Goal: Task Accomplishment & Management: Use online tool/utility

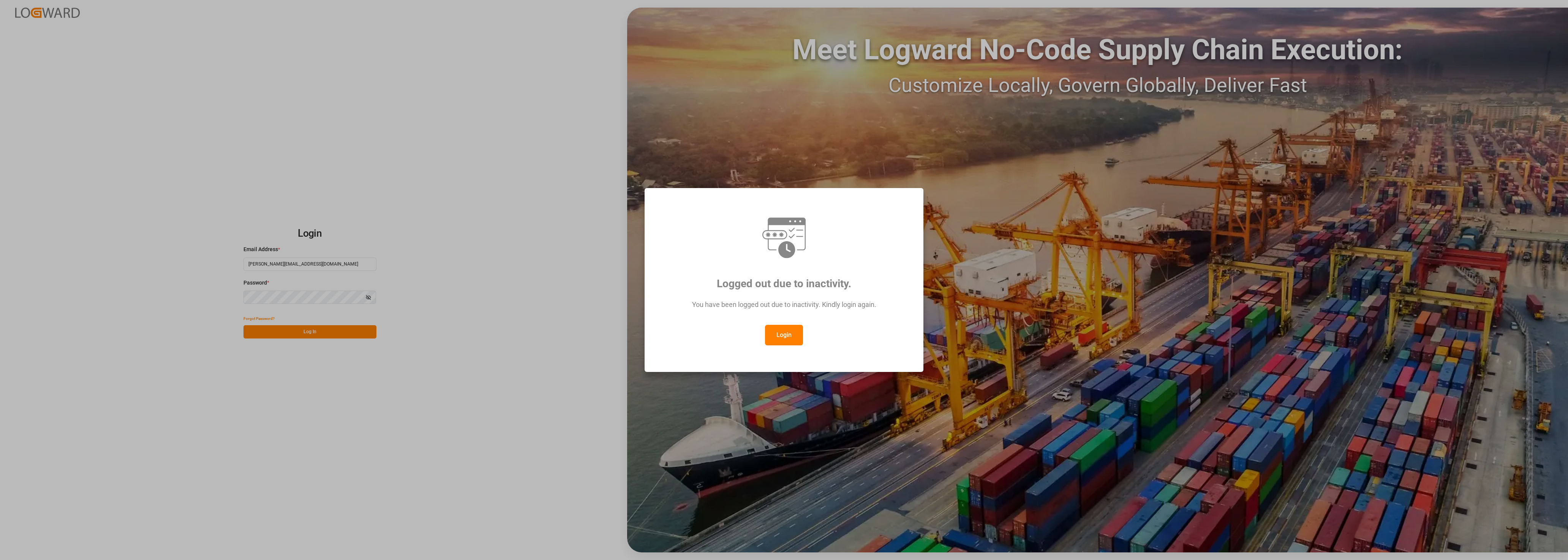
click at [781, 330] on button "Login" at bounding box center [783, 335] width 38 height 21
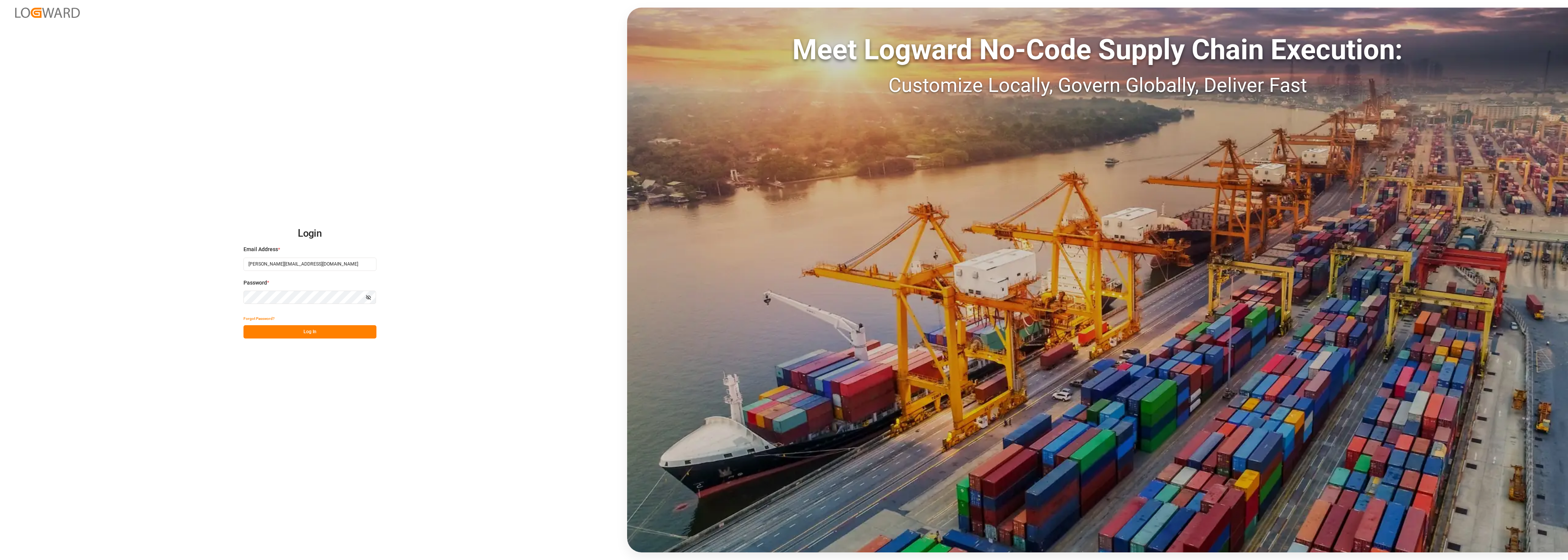
click at [313, 332] on button "Log In" at bounding box center [309, 332] width 133 height 13
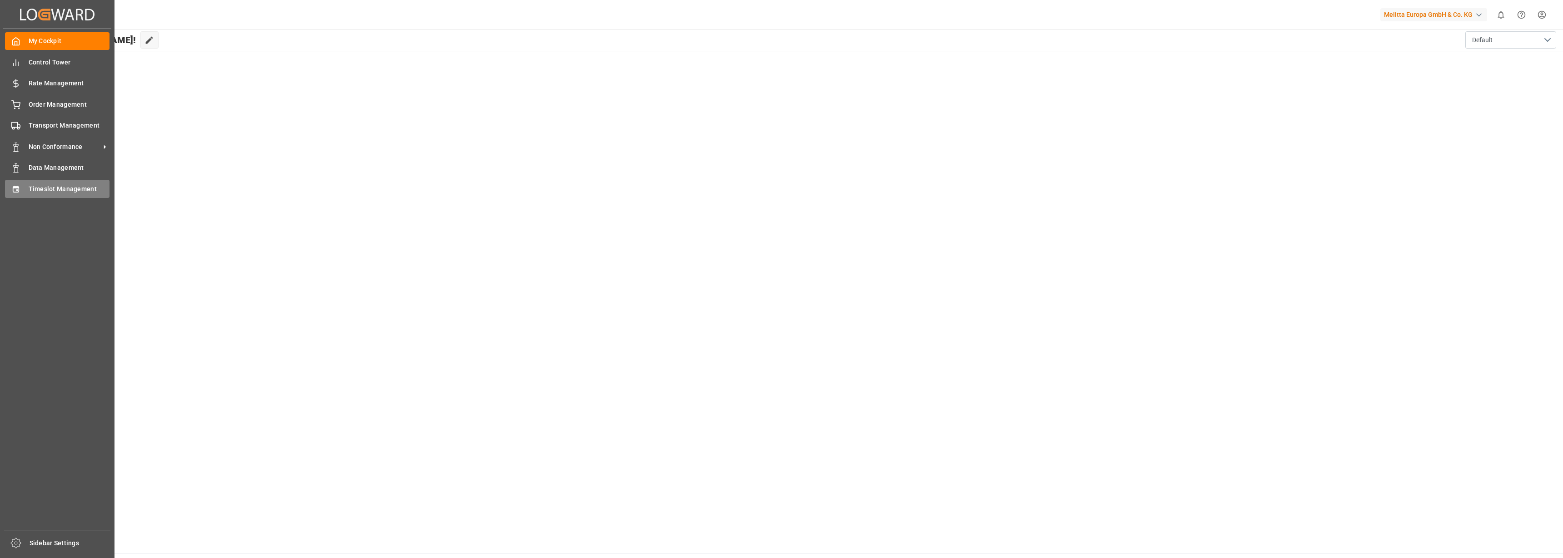
click at [44, 189] on span "Timeslot Management" at bounding box center [69, 189] width 81 height 10
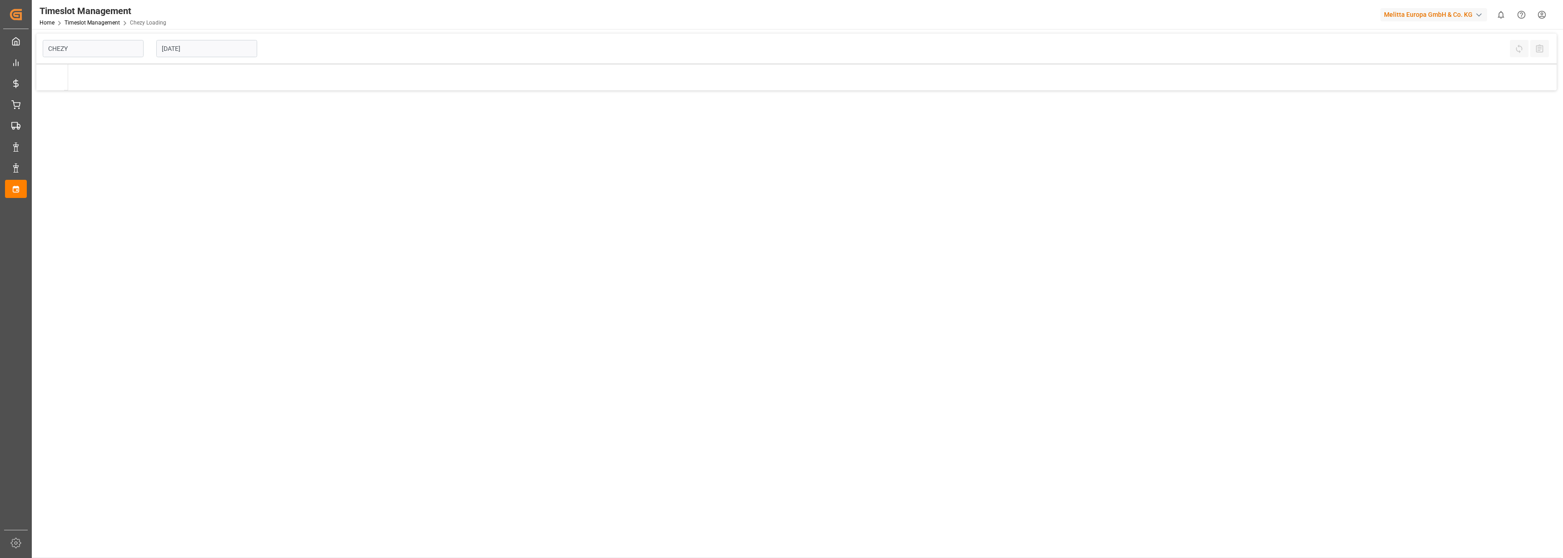
type input "Chezy Loading"
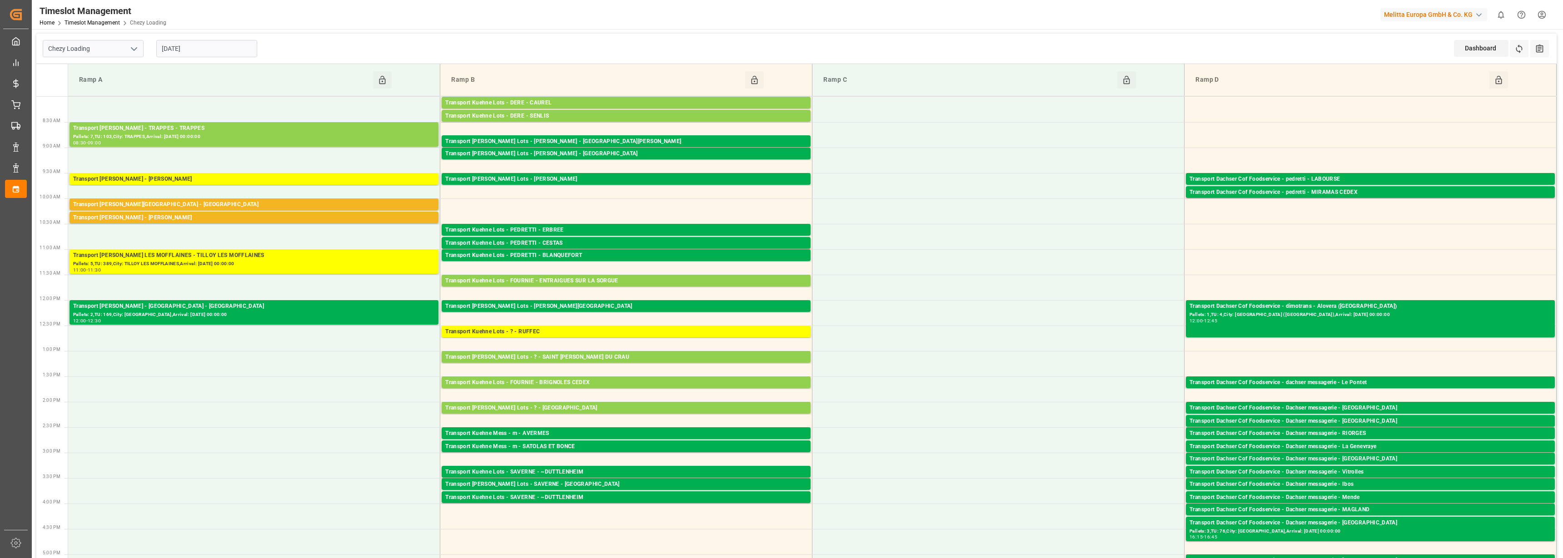
click at [183, 45] on input "[DATE]" at bounding box center [206, 48] width 101 height 17
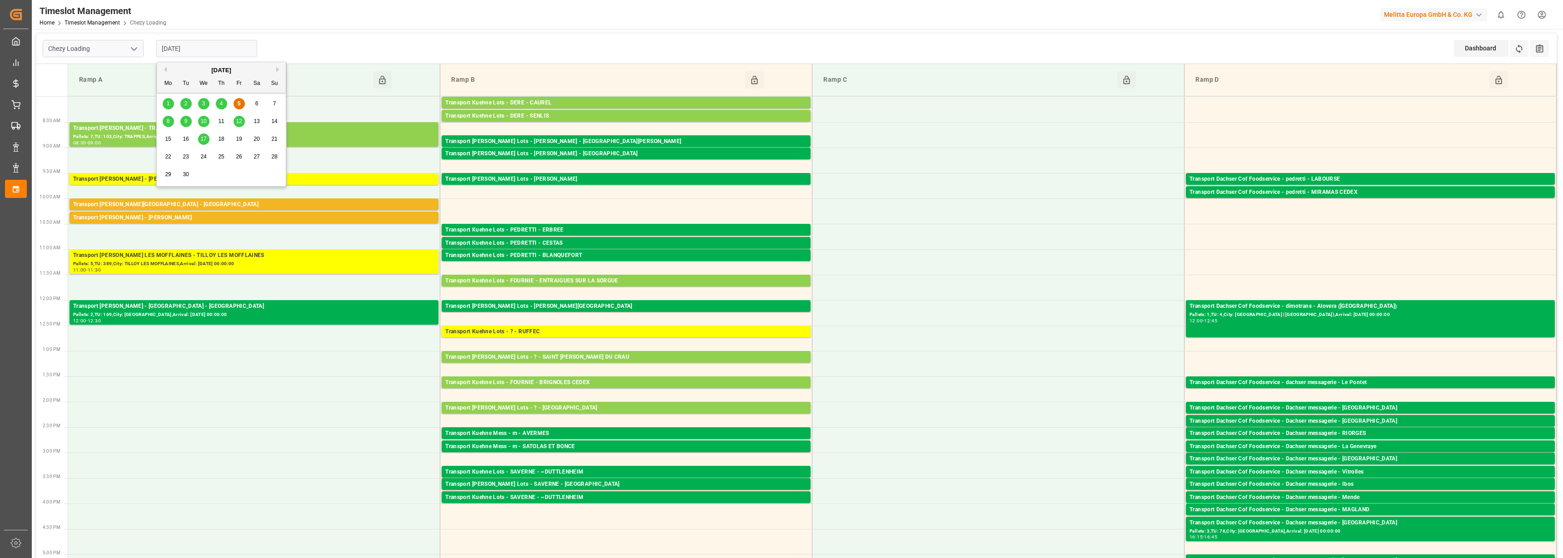
click at [169, 121] on span "8" at bounding box center [168, 121] width 3 height 6
type input "[DATE]"
